Goal: Task Accomplishment & Management: Use online tool/utility

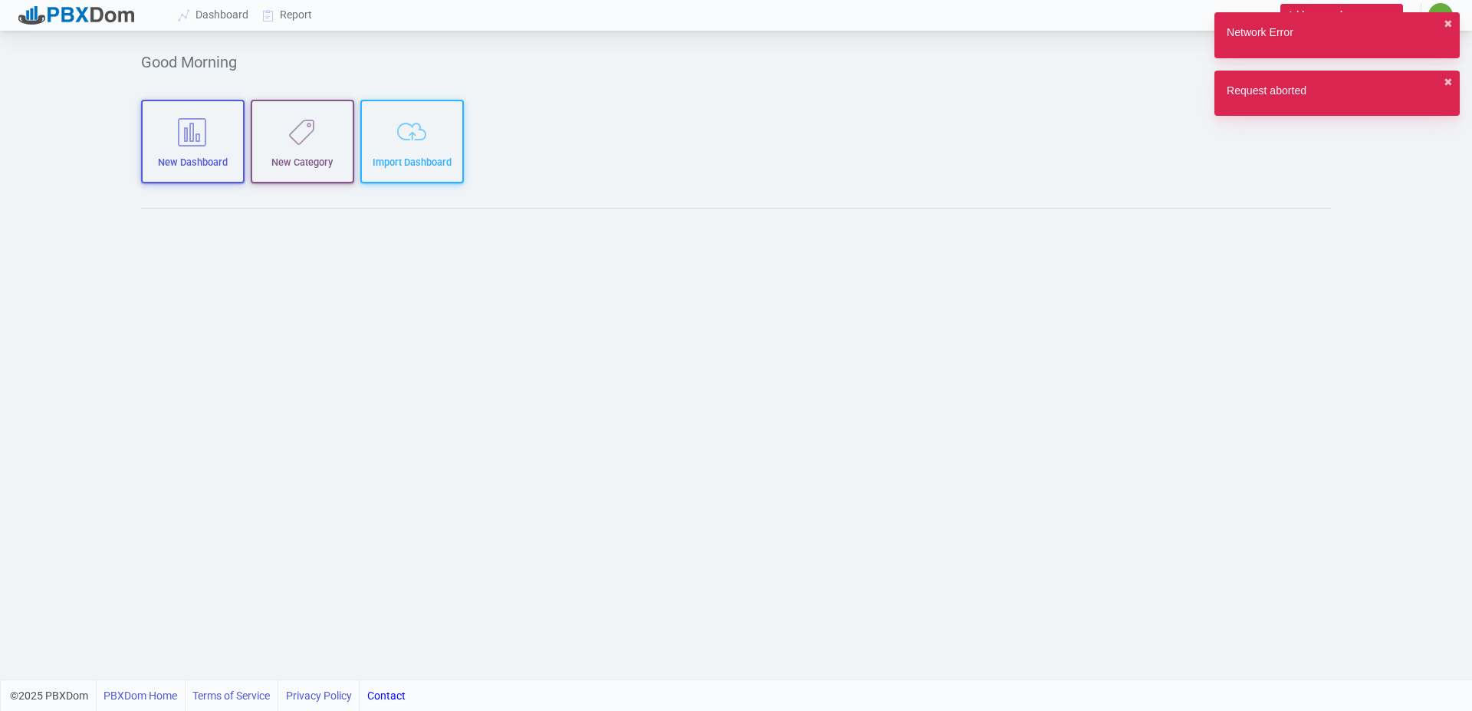
click at [1441, 28] on div "Network Error ✖︎" at bounding box center [1337, 35] width 245 height 46
drag, startPoint x: 1443, startPoint y: 20, endPoint x: 1451, endPoint y: 64, distance: 45.1
click at [1442, 18] on div "Network Error ✖︎" at bounding box center [1337, 35] width 245 height 46
drag, startPoint x: 1454, startPoint y: 85, endPoint x: 1442, endPoint y: 79, distance: 13.7
click at [1442, 79] on div "Request aborted ✖︎" at bounding box center [1337, 94] width 245 height 46
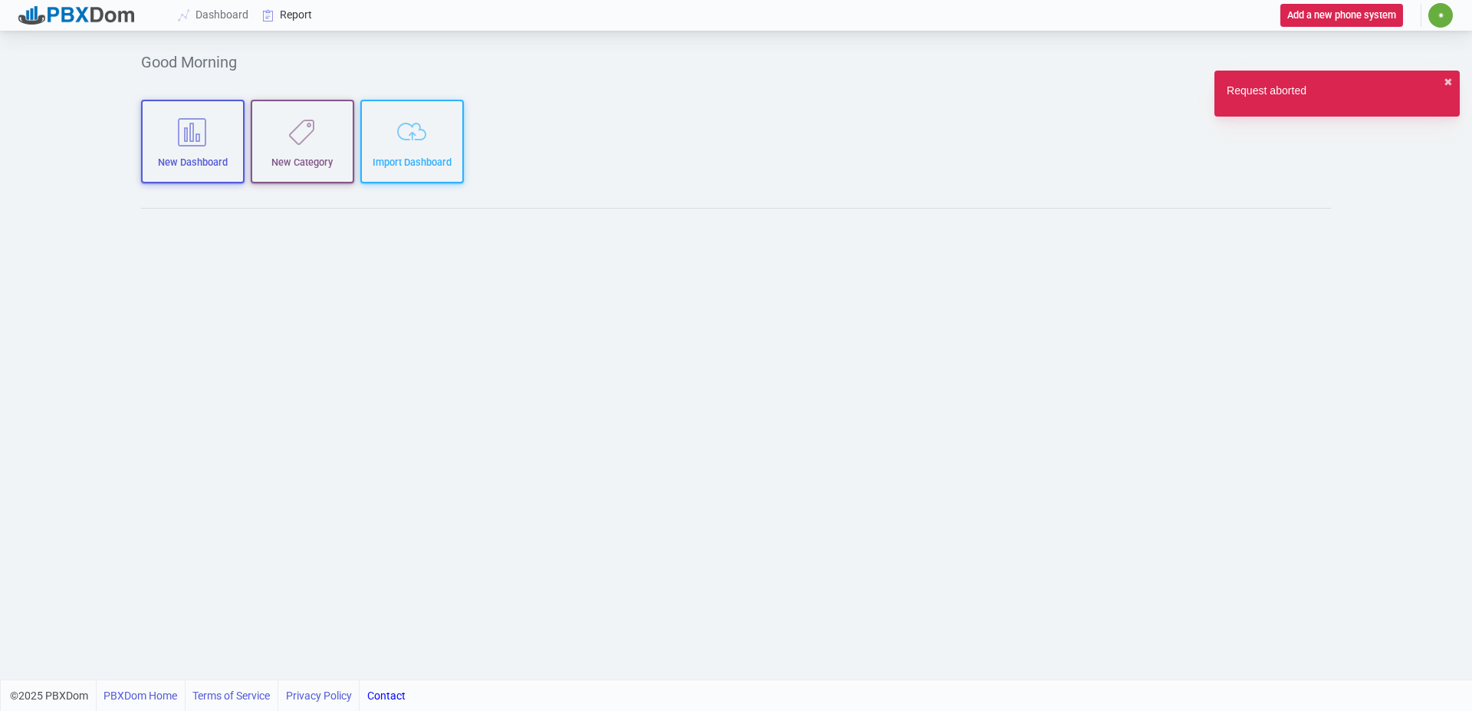
click at [292, 15] on link "Report" at bounding box center [288, 15] width 64 height 28
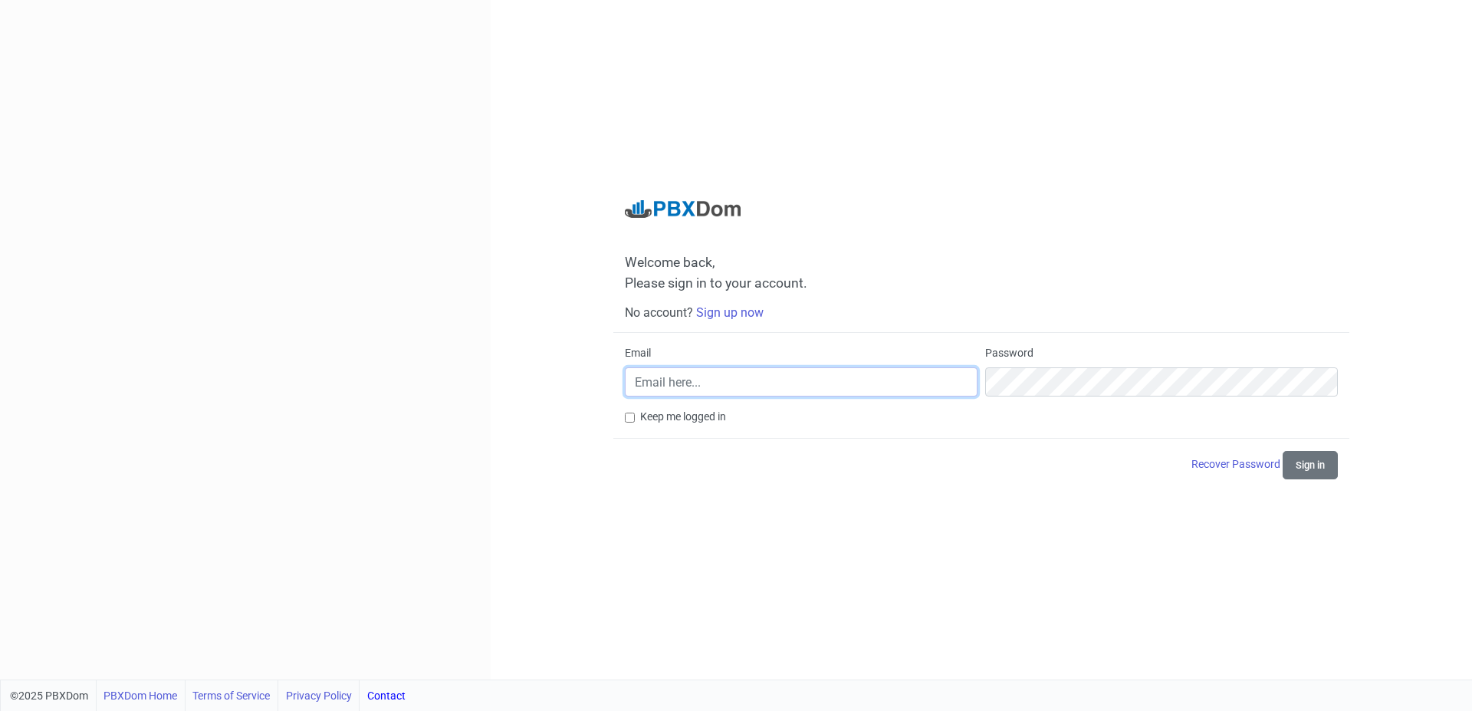
click at [689, 375] on input "Email" at bounding box center [801, 381] width 353 height 29
drag, startPoint x: 1169, startPoint y: 484, endPoint x: 1173, endPoint y: 476, distance: 8.9
click at [0, 710] on nordpass-autofill-portal at bounding box center [0, 711] width 0 height 0
type input "it@suntreeseniorliving.com"
drag, startPoint x: 1329, startPoint y: 464, endPoint x: 1157, endPoint y: 423, distance: 176.5
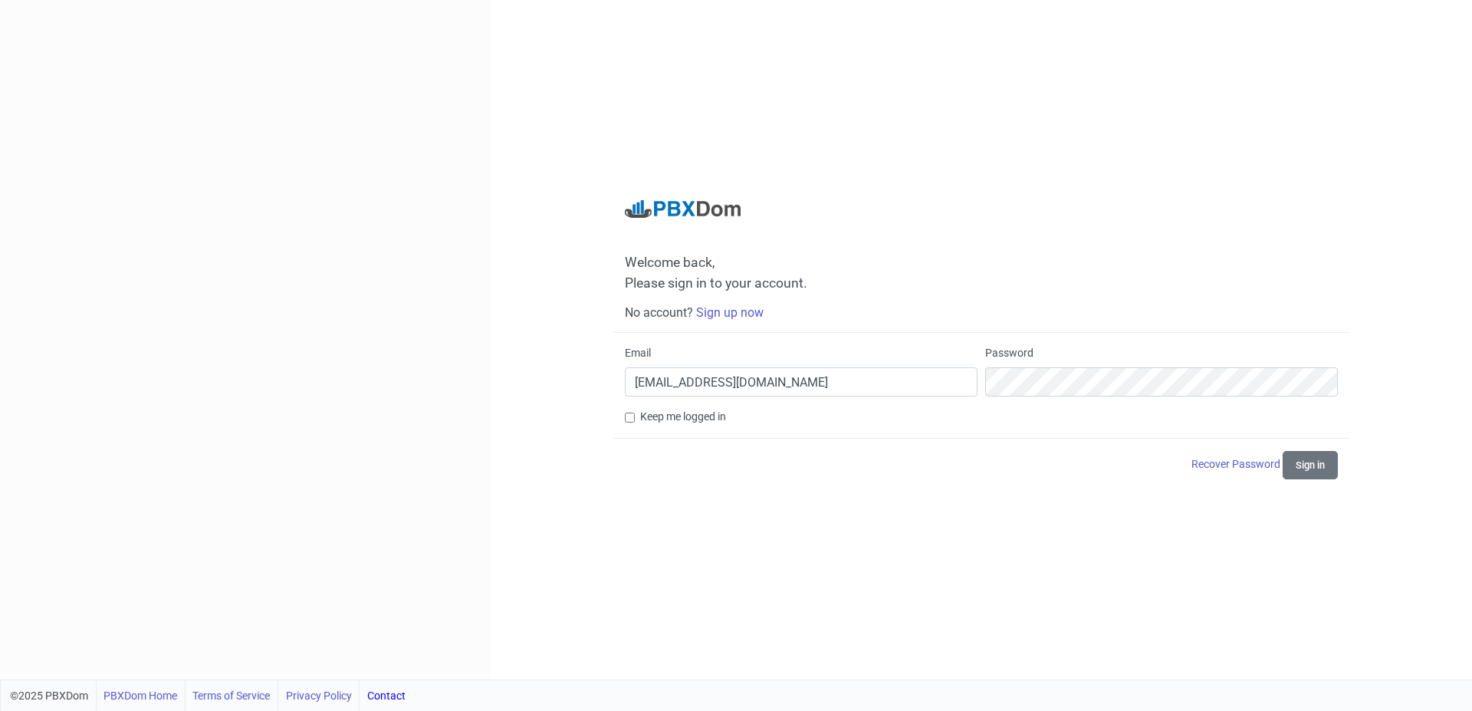
click at [1329, 463] on button "Sign in" at bounding box center [1310, 465] width 55 height 28
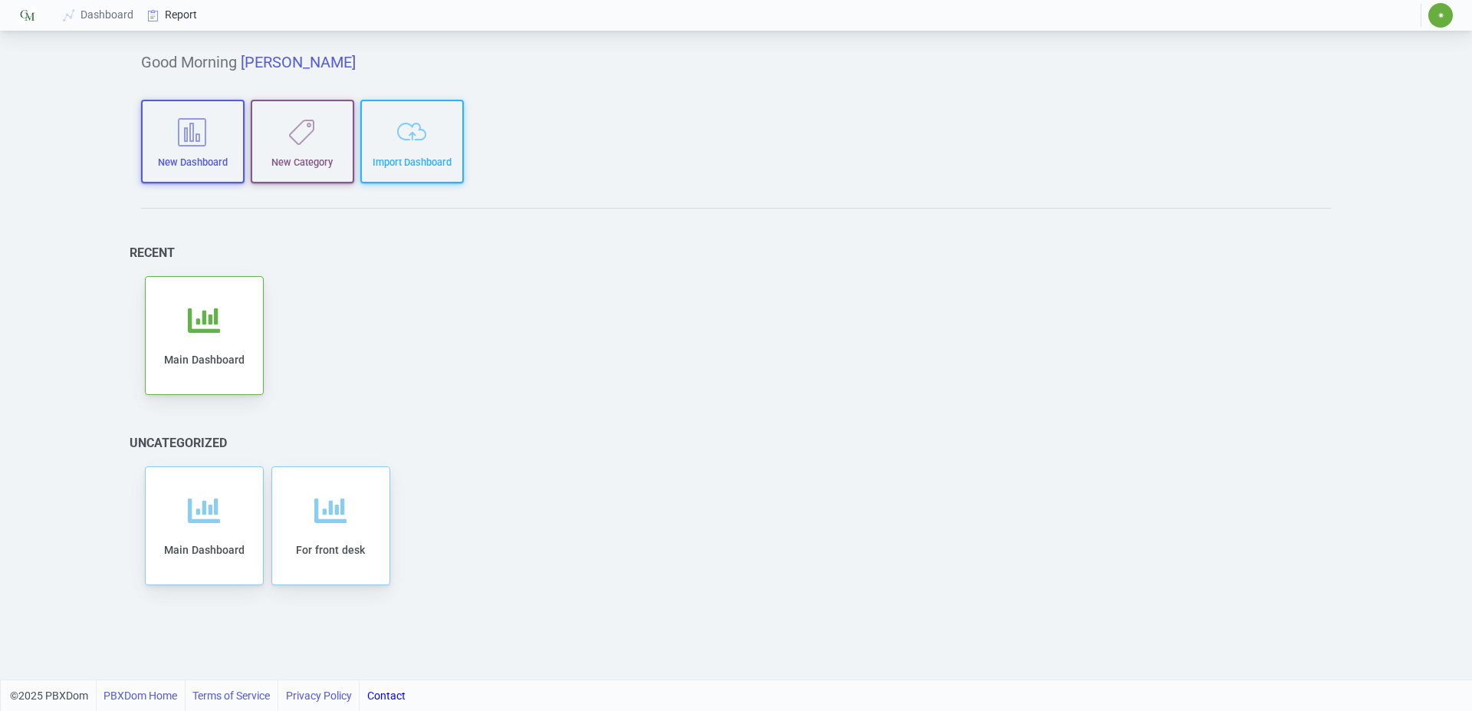
click at [177, 15] on link "Report" at bounding box center [173, 15] width 64 height 28
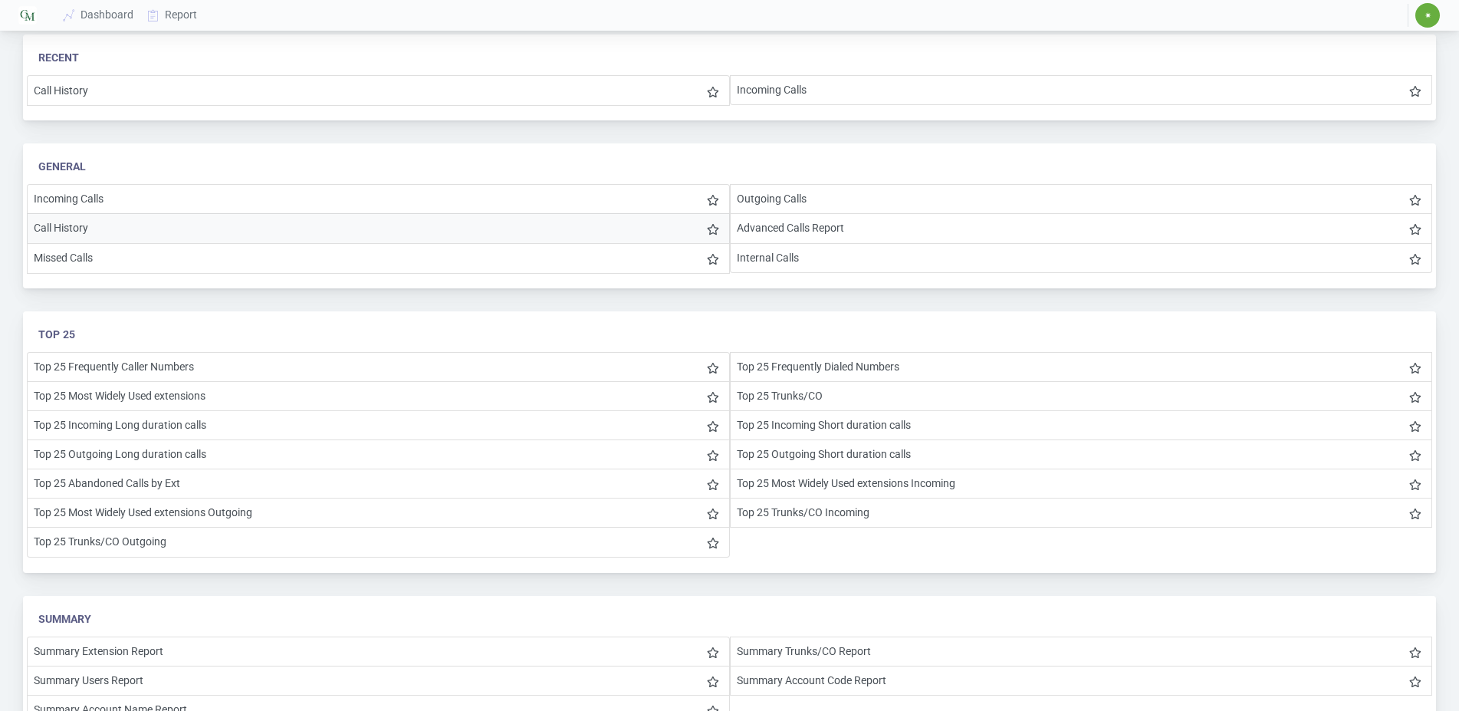
click at [115, 228] on li "Call History" at bounding box center [378, 228] width 703 height 30
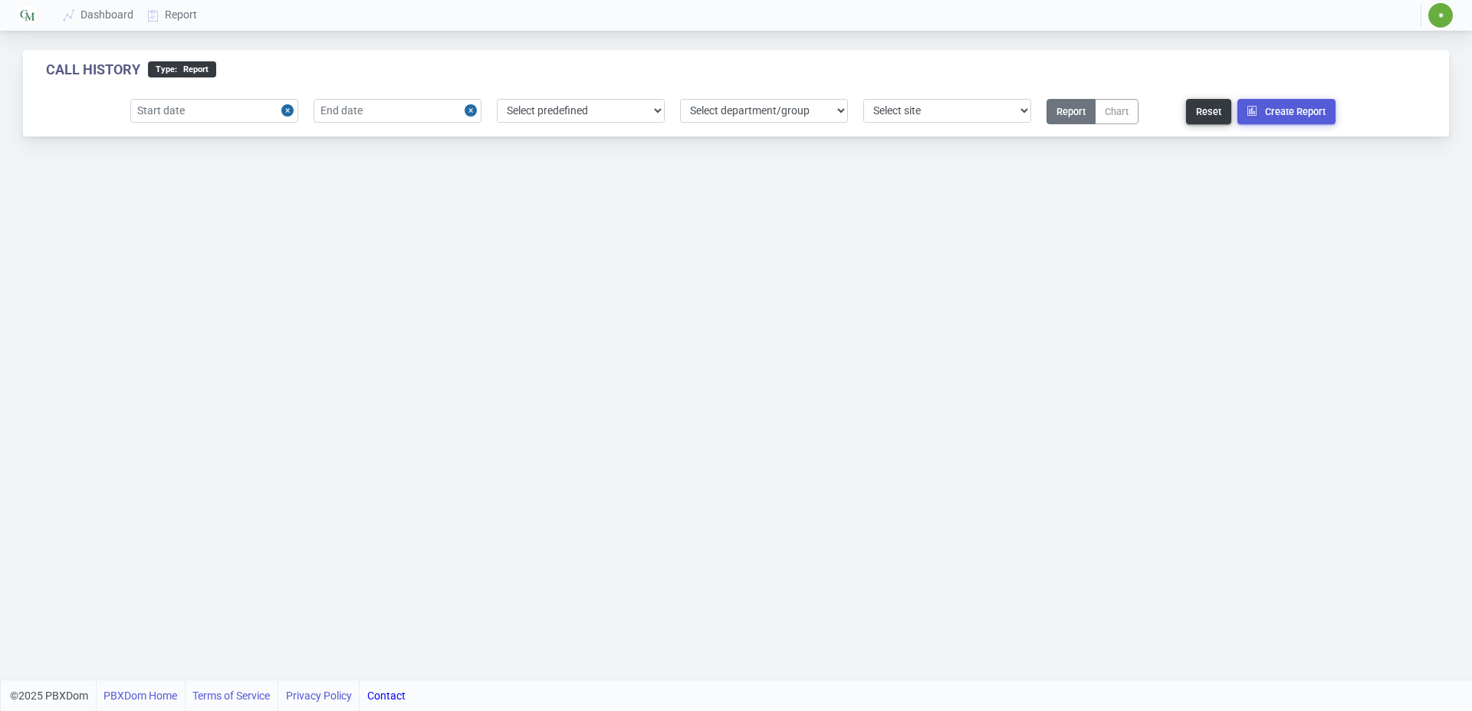
click at [225, 97] on div "Select predefined Today Yesterday Current Year Current Month Current Week Previ…" at bounding box center [736, 111] width 1426 height 49
click at [232, 113] on input "text" at bounding box center [214, 111] width 168 height 24
click at [242, 284] on div "21" at bounding box center [248, 280] width 21 height 21
type input "2025-08-21"
click at [363, 108] on input "text" at bounding box center [398, 111] width 168 height 24
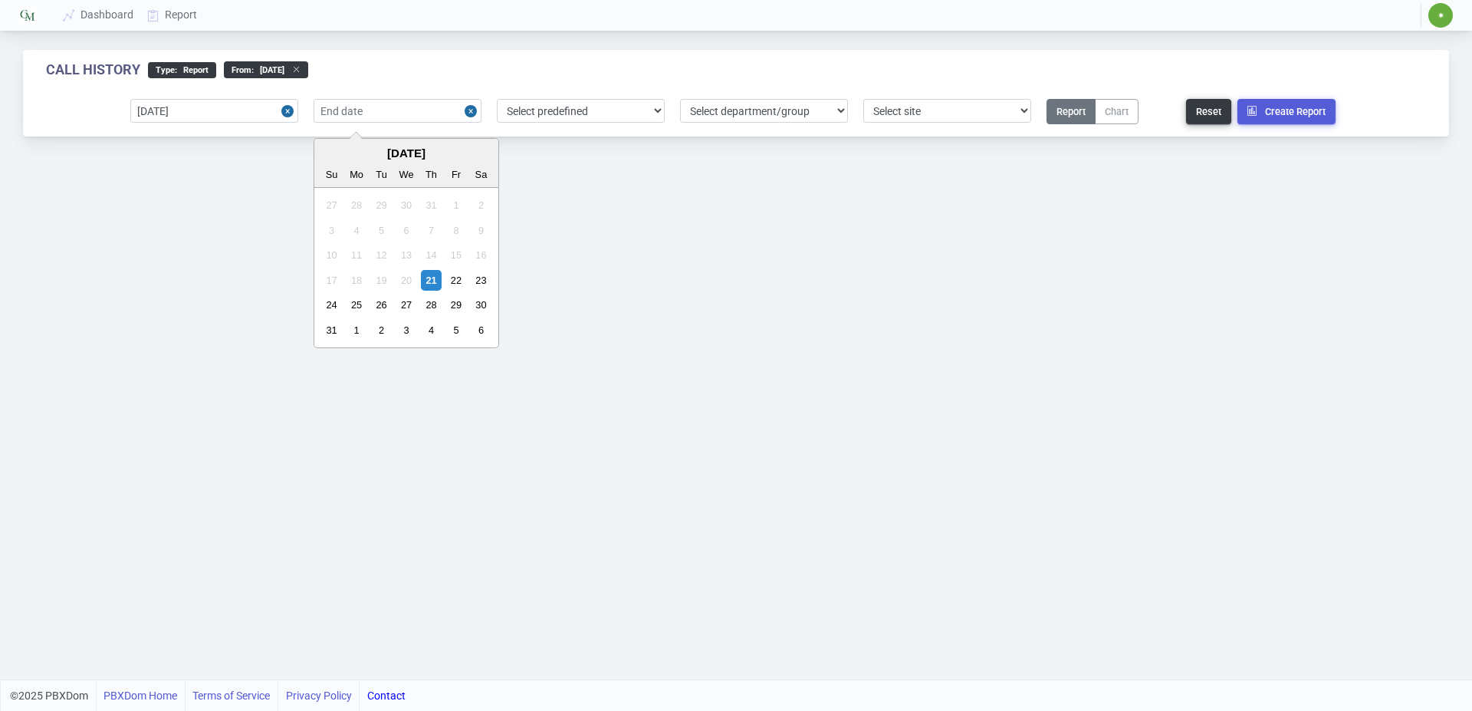
click at [432, 278] on div "21" at bounding box center [431, 280] width 21 height 21
type input "2025-08-21"
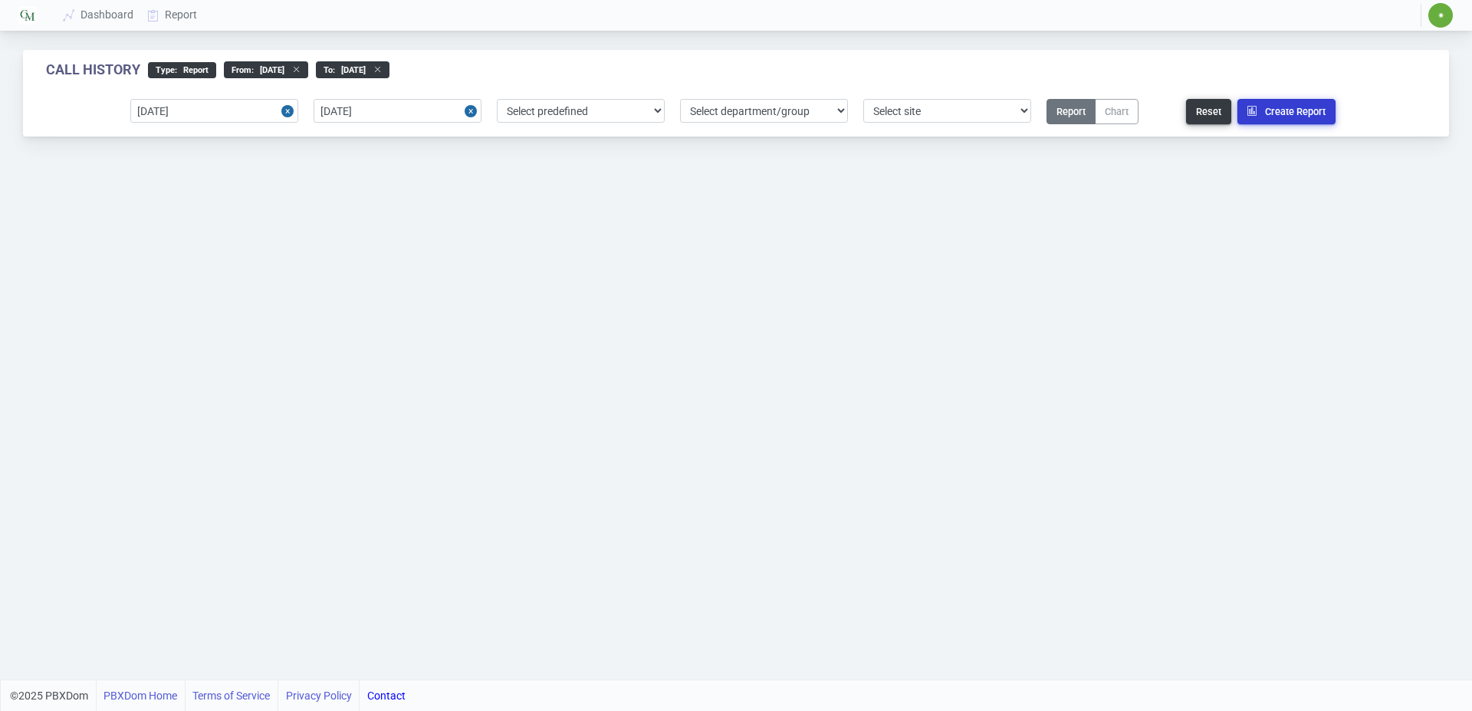
click at [1261, 120] on button "Create Report" at bounding box center [1287, 111] width 98 height 25
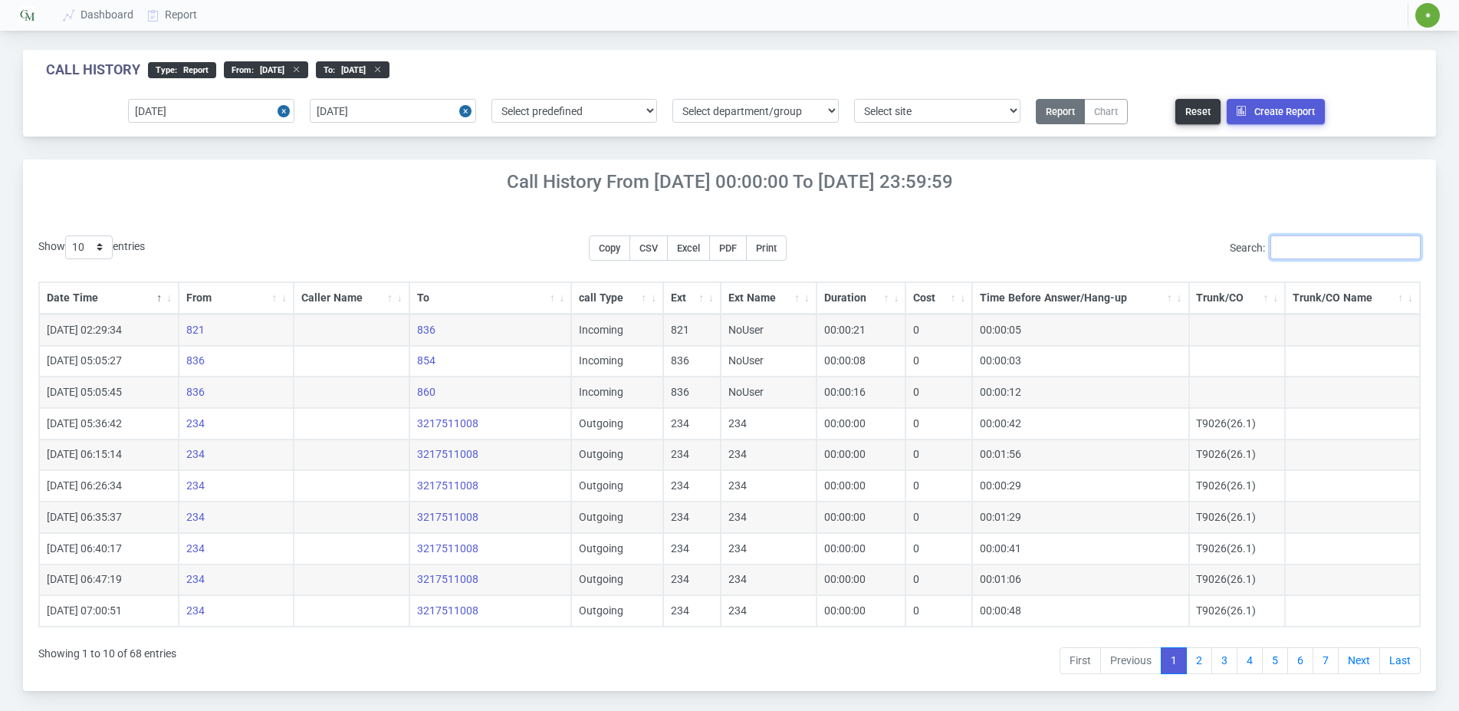
click at [1320, 238] on input "Search:" at bounding box center [1346, 247] width 150 height 24
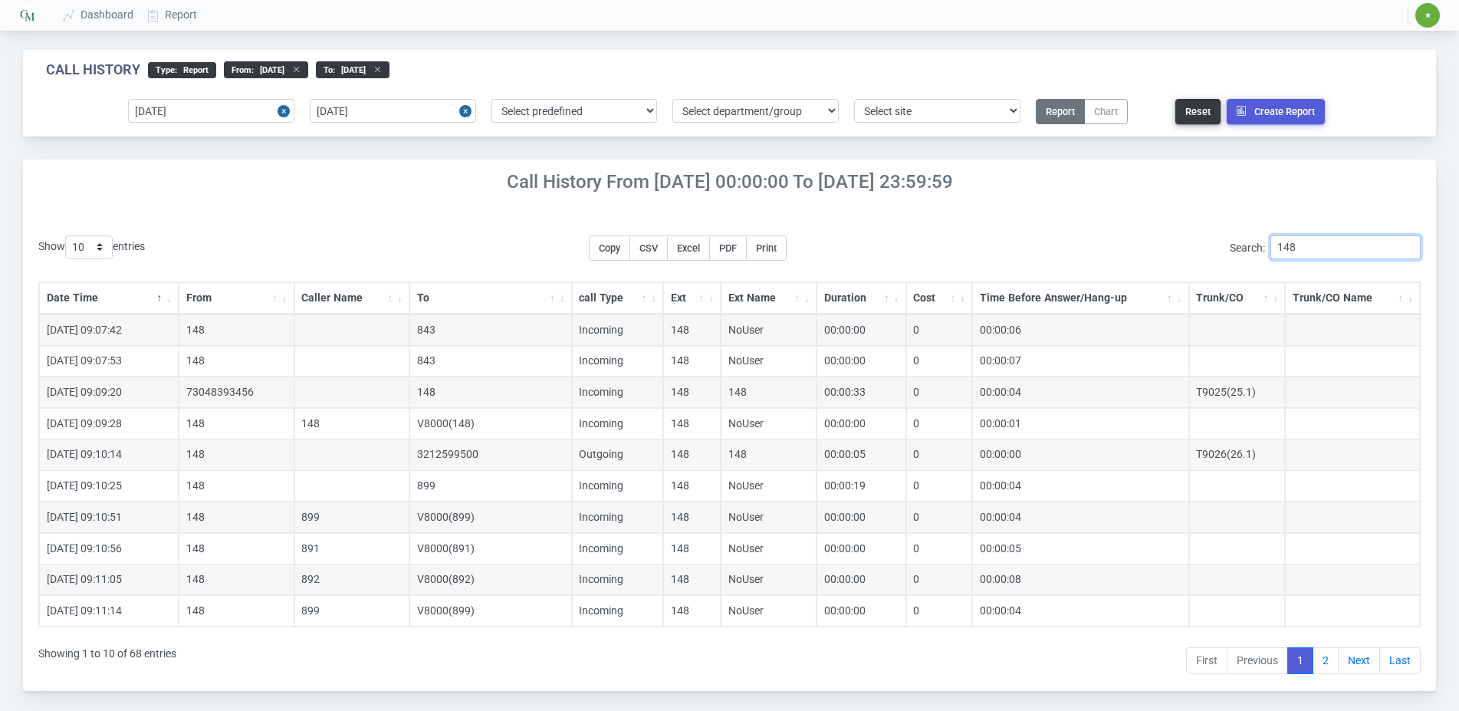
type input "148"
click at [373, 217] on div "Show 10 25 50 100 200 500 entries Copy CSV Excel PDF Print Search: 148 Date Tim…" at bounding box center [729, 450] width 1413 height 482
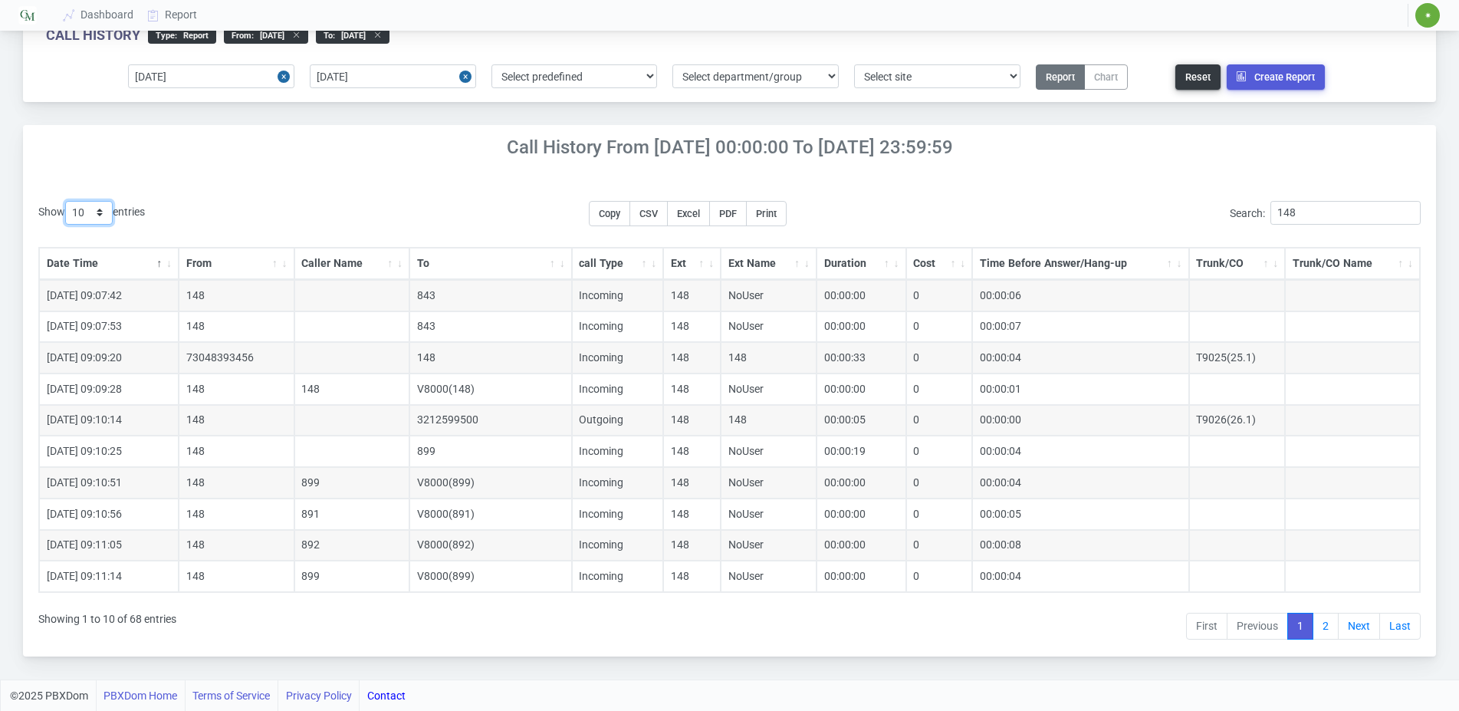
click at [65, 201] on select "10 25 50 100 200 500" at bounding box center [89, 213] width 48 height 24
select select "25"
click option "25" at bounding box center [0, 0] width 0 height 0
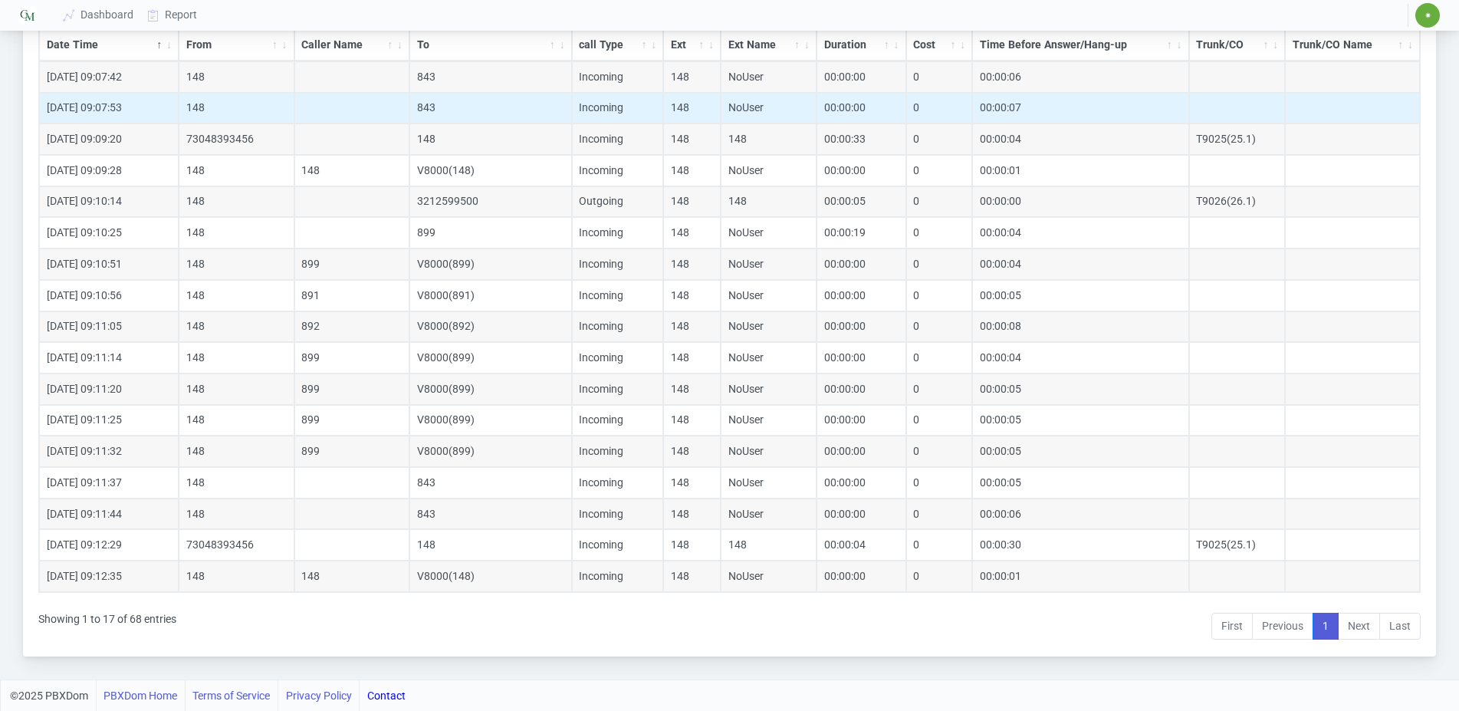
scroll to position [0, 0]
